Goal: Transaction & Acquisition: Purchase product/service

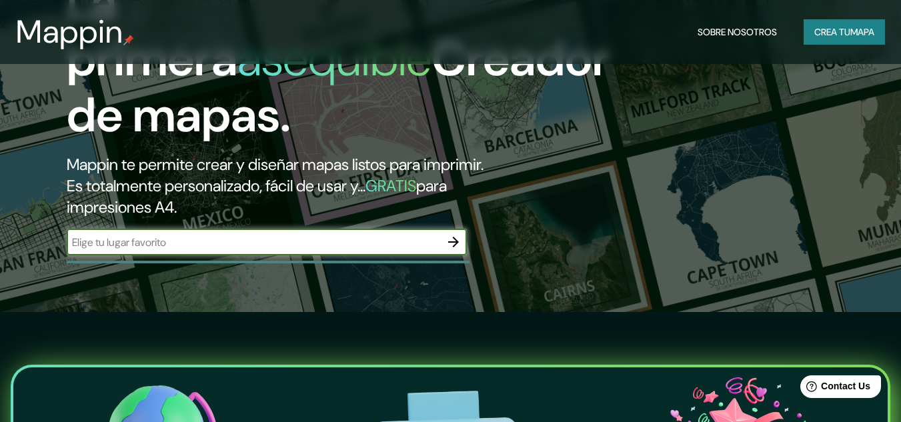
scroll to position [133, 0]
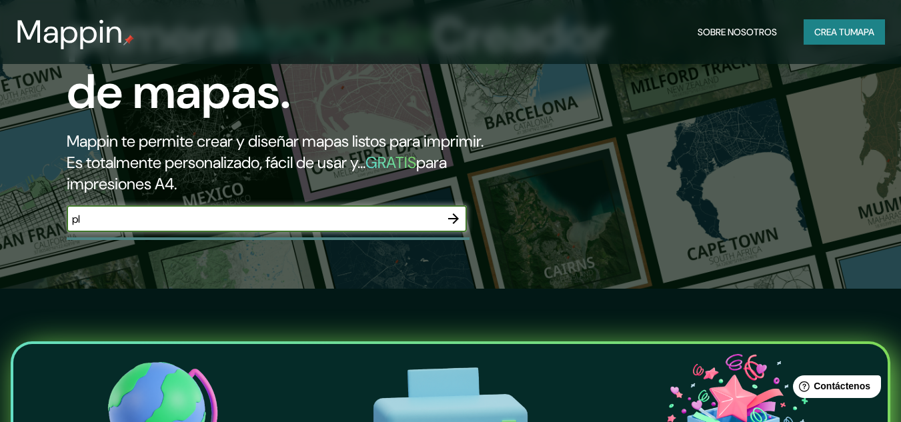
type input "p"
type input "[GEOGRAPHIC_DATA], [GEOGRAPHIC_DATA]"
click at [462, 218] on button "button" at bounding box center [453, 218] width 27 height 27
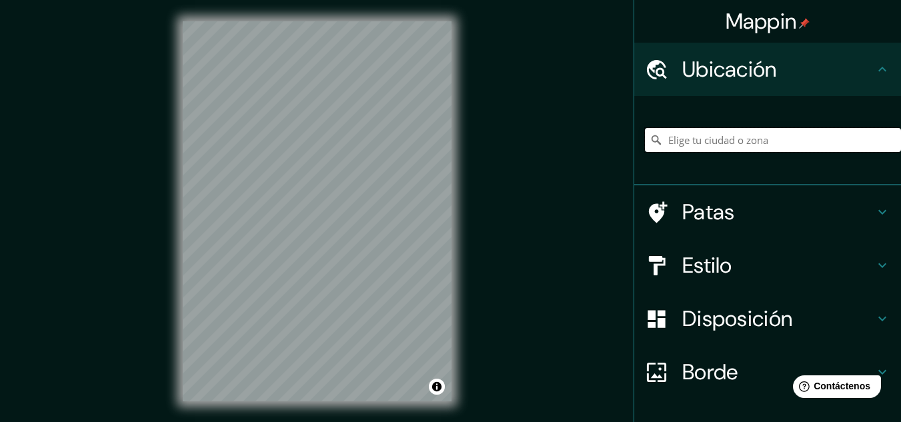
click at [780, 148] on input "Elige tu ciudad o zona" at bounding box center [773, 140] width 256 height 24
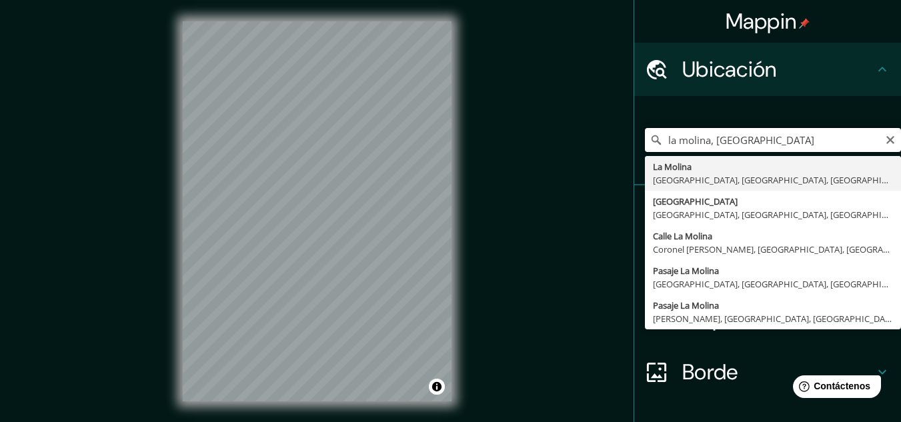
click at [657, 141] on input "la molina, [GEOGRAPHIC_DATA]" at bounding box center [773, 140] width 256 height 24
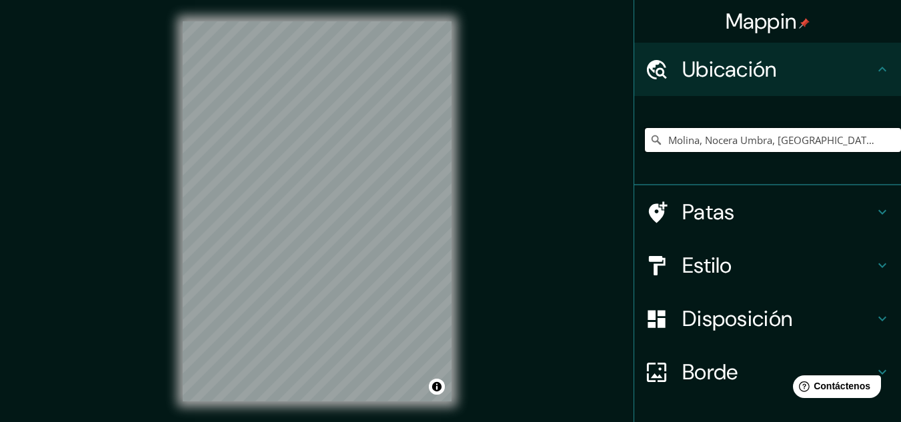
click at [298, 145] on div "Mappin Ubicación Molina, Nocera Umbra, [GEOGRAPHIC_DATA], [GEOGRAPHIC_DATA] Mol…" at bounding box center [450, 222] width 901 height 444
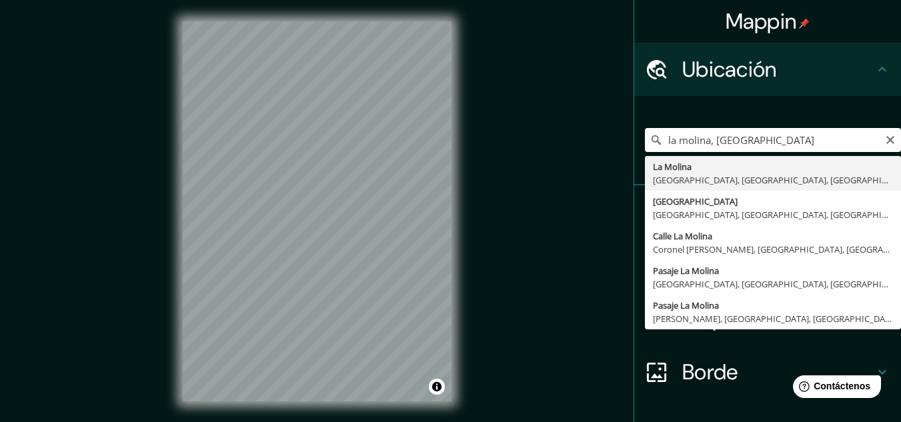
type input "La Molina, [GEOGRAPHIC_DATA], [GEOGRAPHIC_DATA], [GEOGRAPHIC_DATA]"
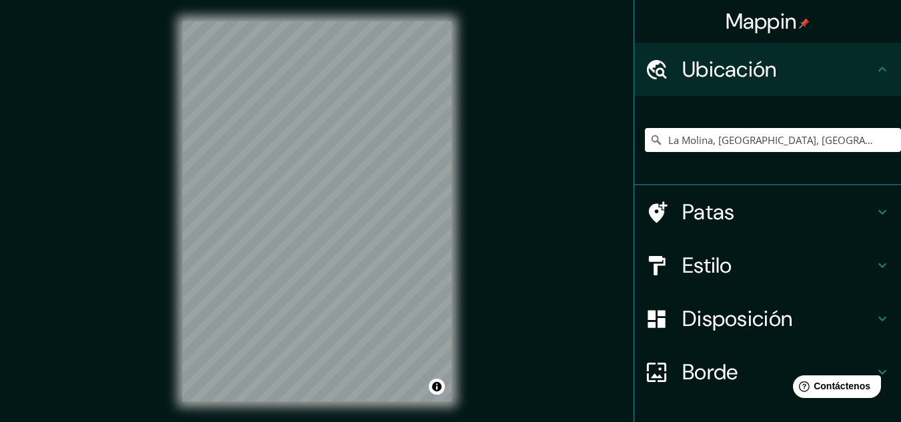
click at [875, 209] on icon at bounding box center [882, 212] width 16 height 16
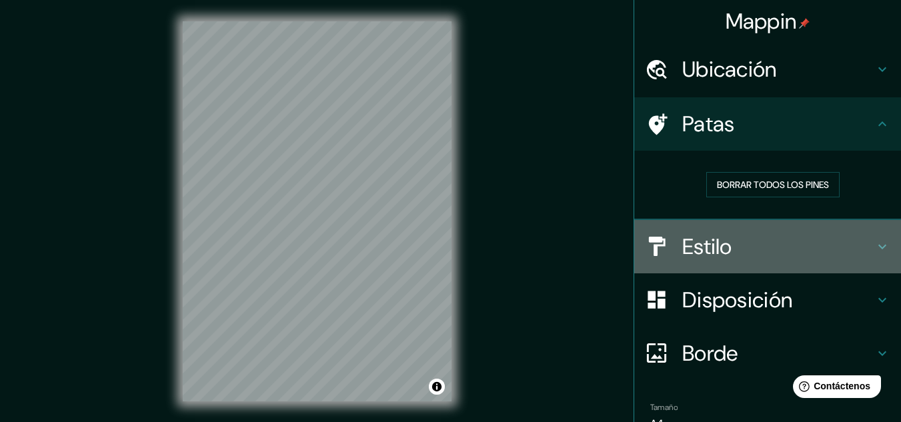
click at [874, 243] on icon at bounding box center [882, 247] width 16 height 16
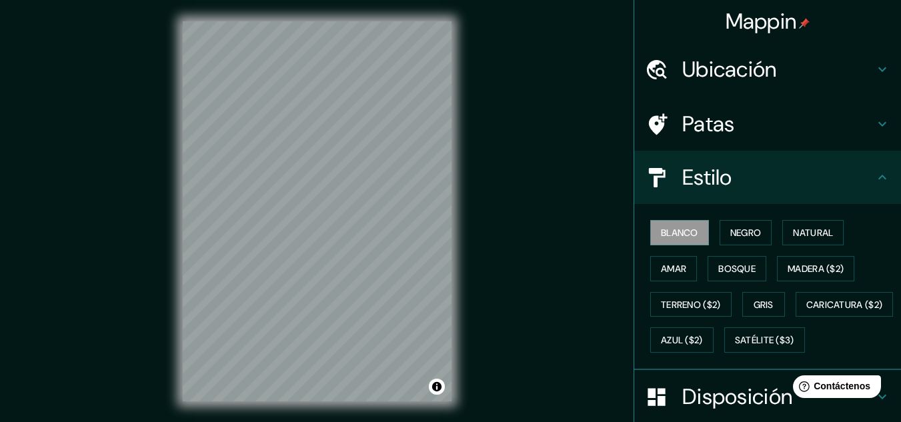
click at [881, 176] on div "Estilo" at bounding box center [767, 177] width 267 height 53
click at [874, 183] on icon at bounding box center [882, 177] width 16 height 16
click at [878, 176] on icon at bounding box center [882, 177] width 8 height 5
click at [874, 63] on icon at bounding box center [882, 69] width 16 height 16
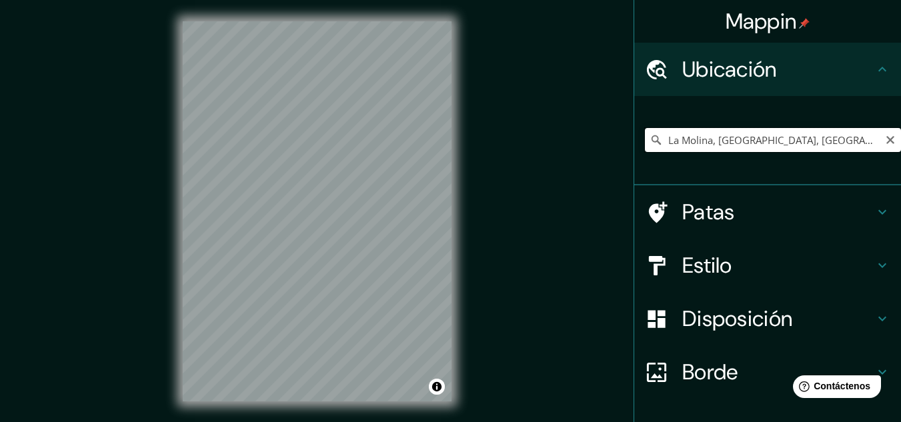
click at [845, 139] on input "La Molina, [GEOGRAPHIC_DATA], [GEOGRAPHIC_DATA], [GEOGRAPHIC_DATA]" at bounding box center [773, 140] width 256 height 24
click at [827, 145] on input "La Molina, [GEOGRAPHIC_DATA], [GEOGRAPHIC_DATA], [GEOGRAPHIC_DATA]" at bounding box center [773, 140] width 256 height 24
click at [846, 132] on input "La Molina, [GEOGRAPHIC_DATA], [GEOGRAPHIC_DATA], [GEOGRAPHIC_DATA]" at bounding box center [773, 140] width 256 height 24
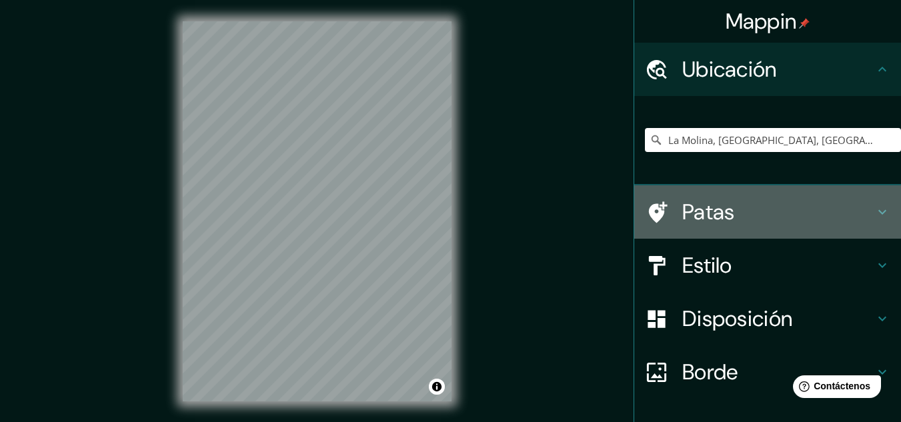
click at [849, 203] on h4 "Patas" at bounding box center [778, 212] width 192 height 27
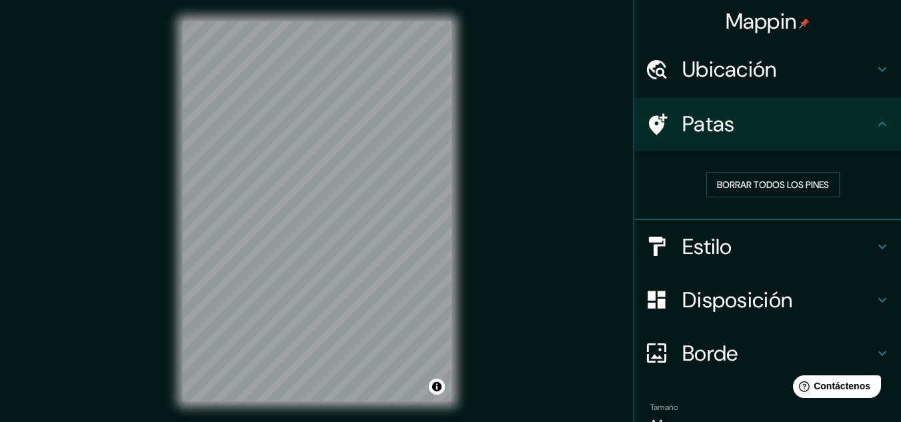
click at [830, 119] on h4 "Patas" at bounding box center [778, 124] width 192 height 27
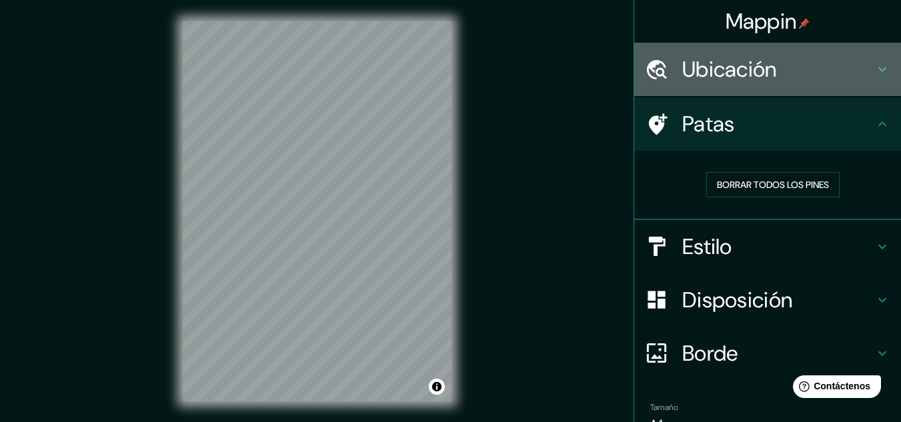
click at [832, 74] on h4 "Ubicación" at bounding box center [778, 69] width 192 height 27
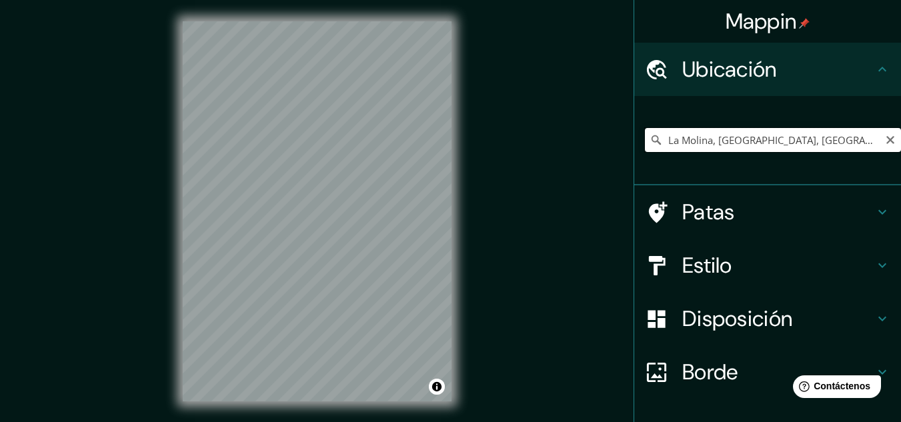
click at [849, 145] on input "La Molina, [GEOGRAPHIC_DATA], [GEOGRAPHIC_DATA], [GEOGRAPHIC_DATA]" at bounding box center [773, 140] width 256 height 24
